Goal: Book appointment/travel/reservation

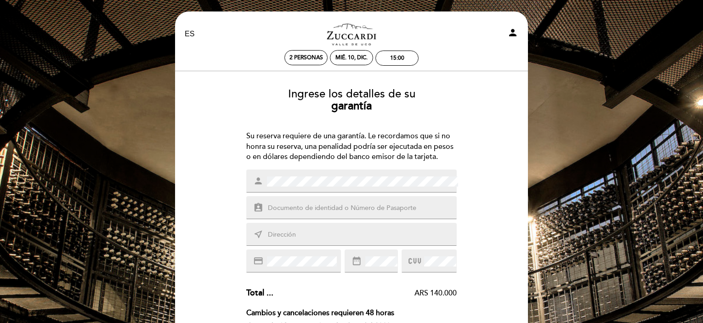
select select "es"
click at [284, 208] on input "text" at bounding box center [362, 208] width 191 height 11
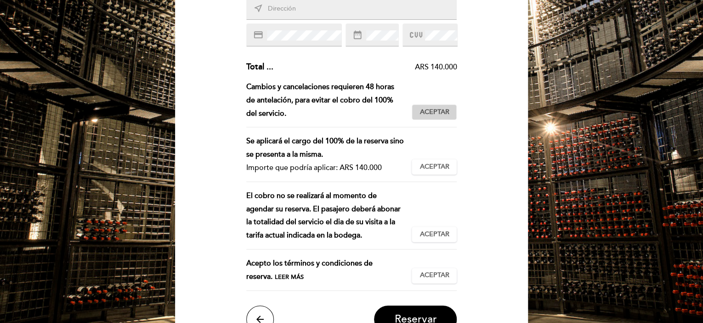
scroll to position [230, 0]
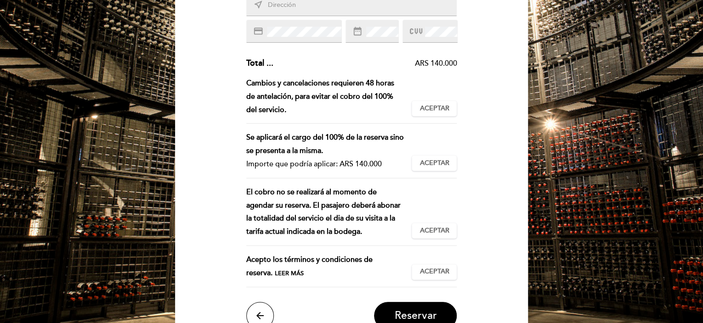
type input "39389765"
click at [275, 272] on span "Leer más" at bounding box center [289, 273] width 29 height 7
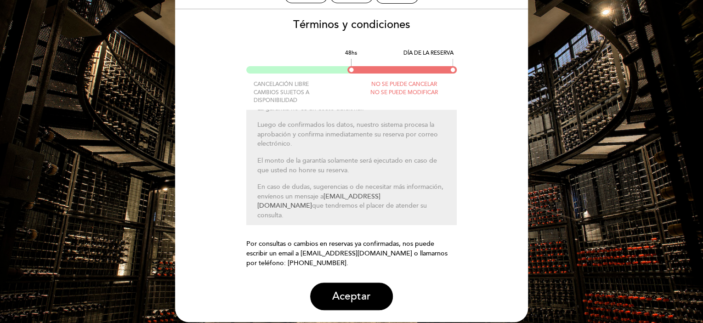
scroll to position [44, 0]
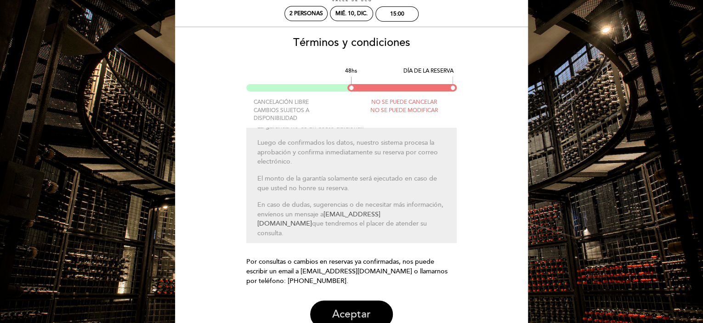
click at [356, 311] on button "Aceptar" at bounding box center [351, 314] width 83 height 28
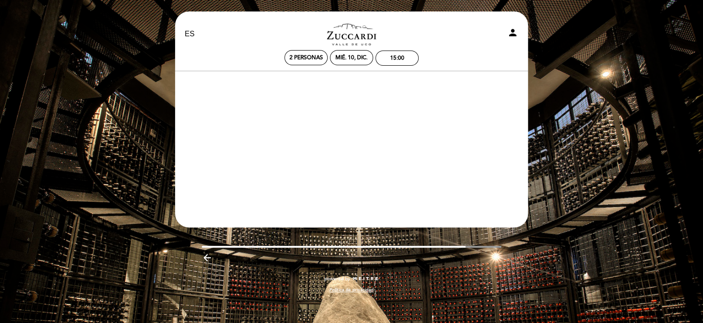
scroll to position [0, 0]
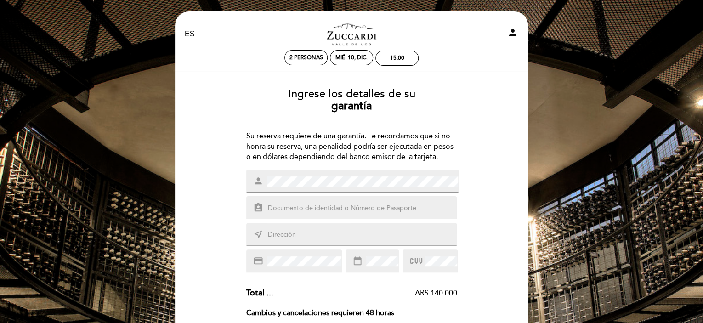
click at [294, 207] on input "text" at bounding box center [362, 208] width 191 height 11
type input "39389765"
click at [319, 240] on div "near_me" at bounding box center [351, 234] width 211 height 23
click at [317, 236] on input "text" at bounding box center [362, 235] width 191 height 11
type input "[STREET_ADDRESS]"
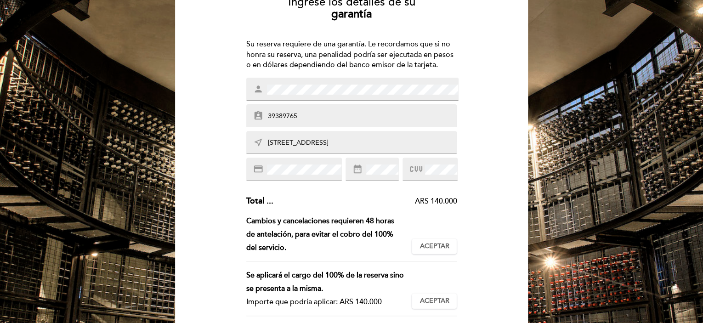
scroll to position [322, 0]
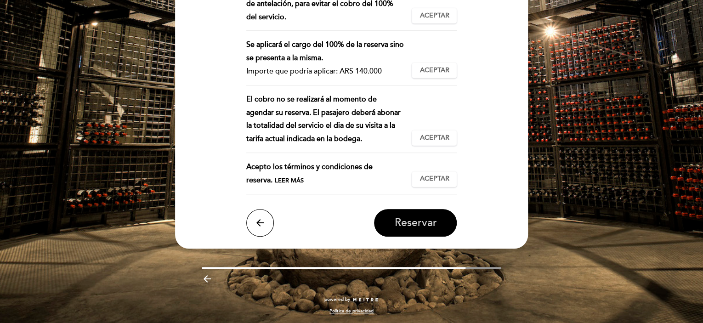
click at [393, 229] on button "Reservar" at bounding box center [415, 223] width 83 height 28
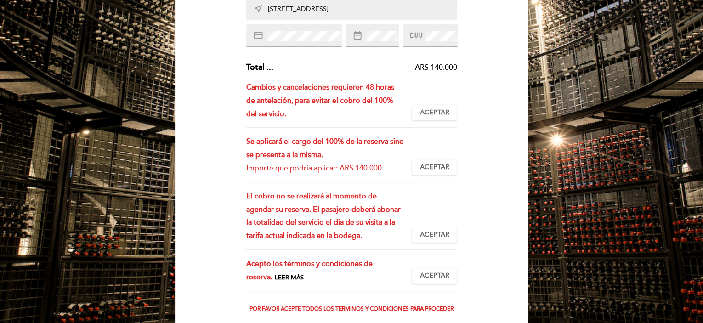
scroll to position [139, 0]
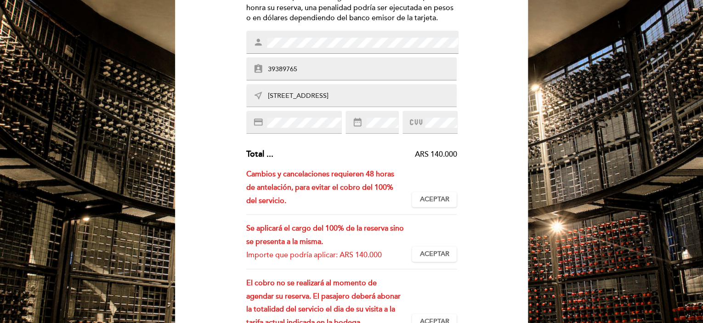
drag, startPoint x: 431, startPoint y: 201, endPoint x: 445, endPoint y: 242, distance: 43.0
click at [432, 201] on span "Aceptar" at bounding box center [433, 200] width 29 height 10
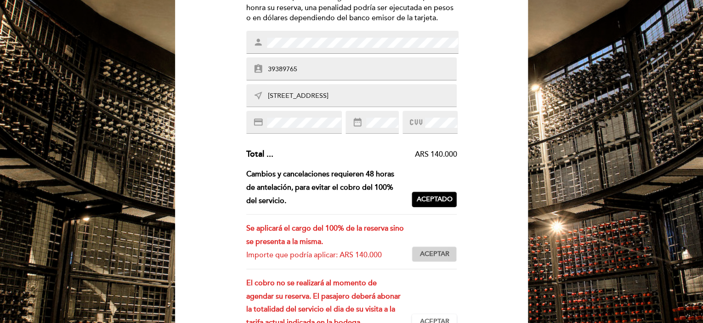
click at [442, 251] on span "Aceptar" at bounding box center [433, 254] width 29 height 10
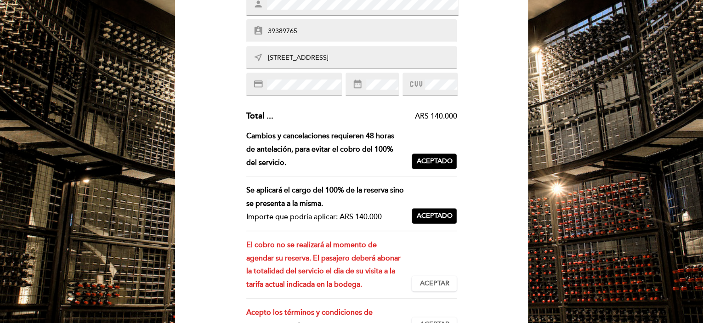
scroll to position [231, 0]
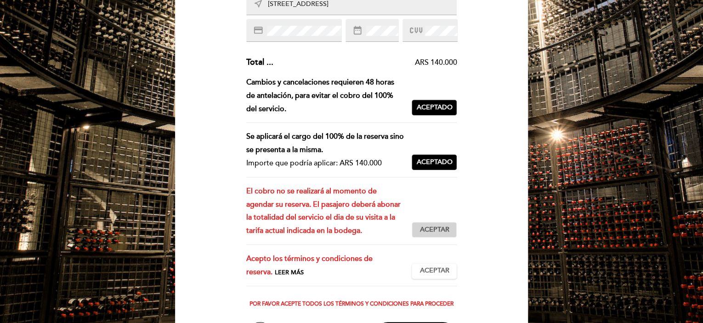
click at [428, 230] on span "Aceptar" at bounding box center [433, 230] width 29 height 10
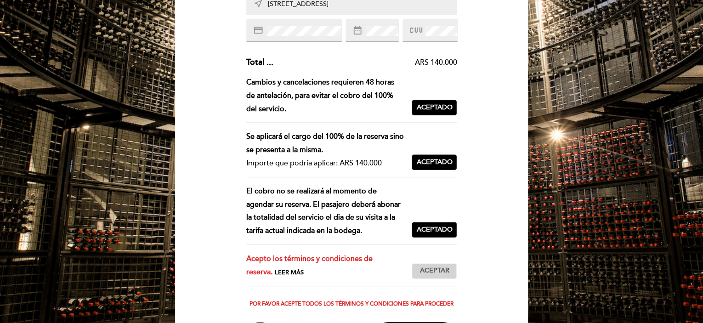
click at [424, 269] on span "Aceptar" at bounding box center [433, 271] width 29 height 10
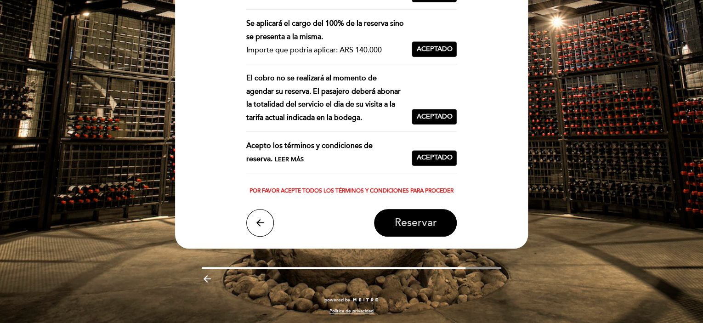
click at [409, 222] on span "Reservar" at bounding box center [415, 222] width 42 height 13
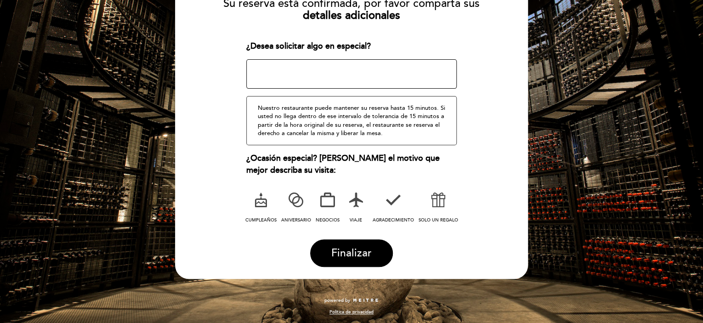
scroll to position [116, 0]
click at [355, 239] on button "Finalizar" at bounding box center [351, 253] width 83 height 28
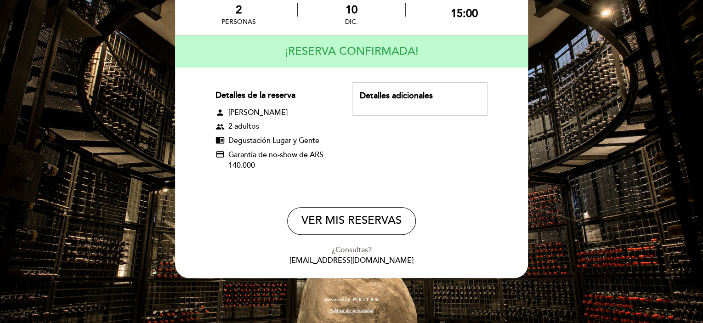
scroll to position [0, 0]
